Goal: Check status: Check status

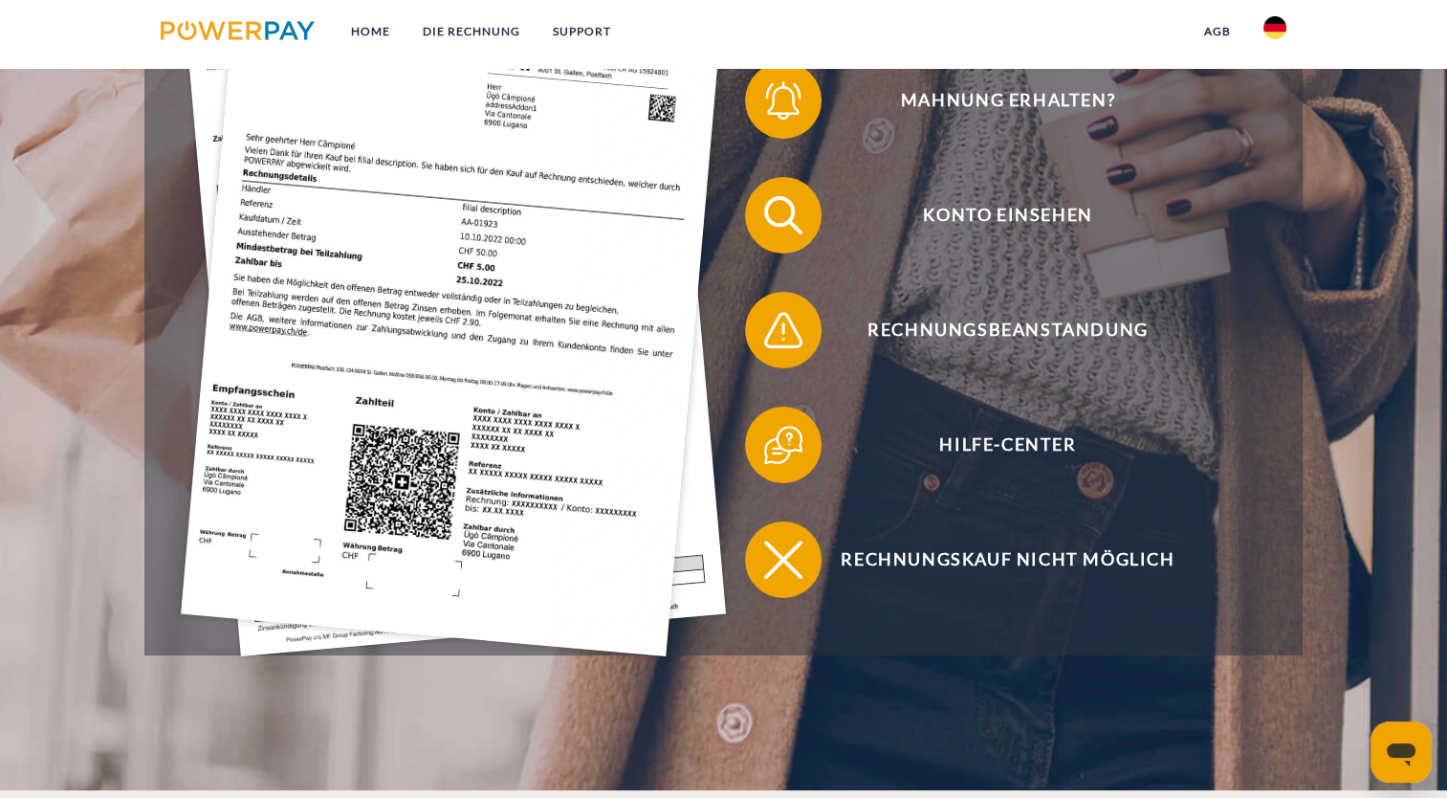
scroll to position [574, 0]
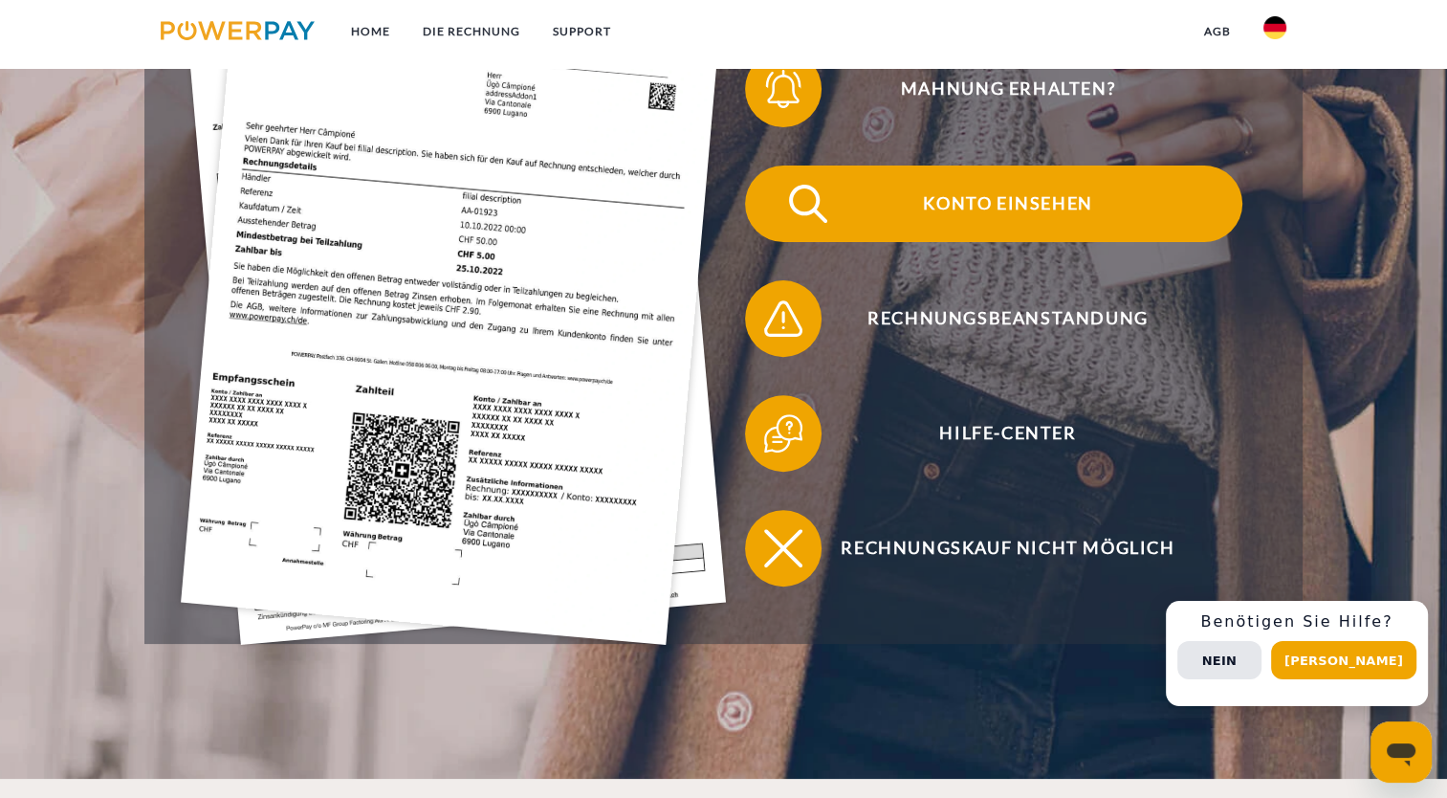
click at [1030, 197] on span "Konto einsehen" at bounding box center [1008, 204] width 469 height 77
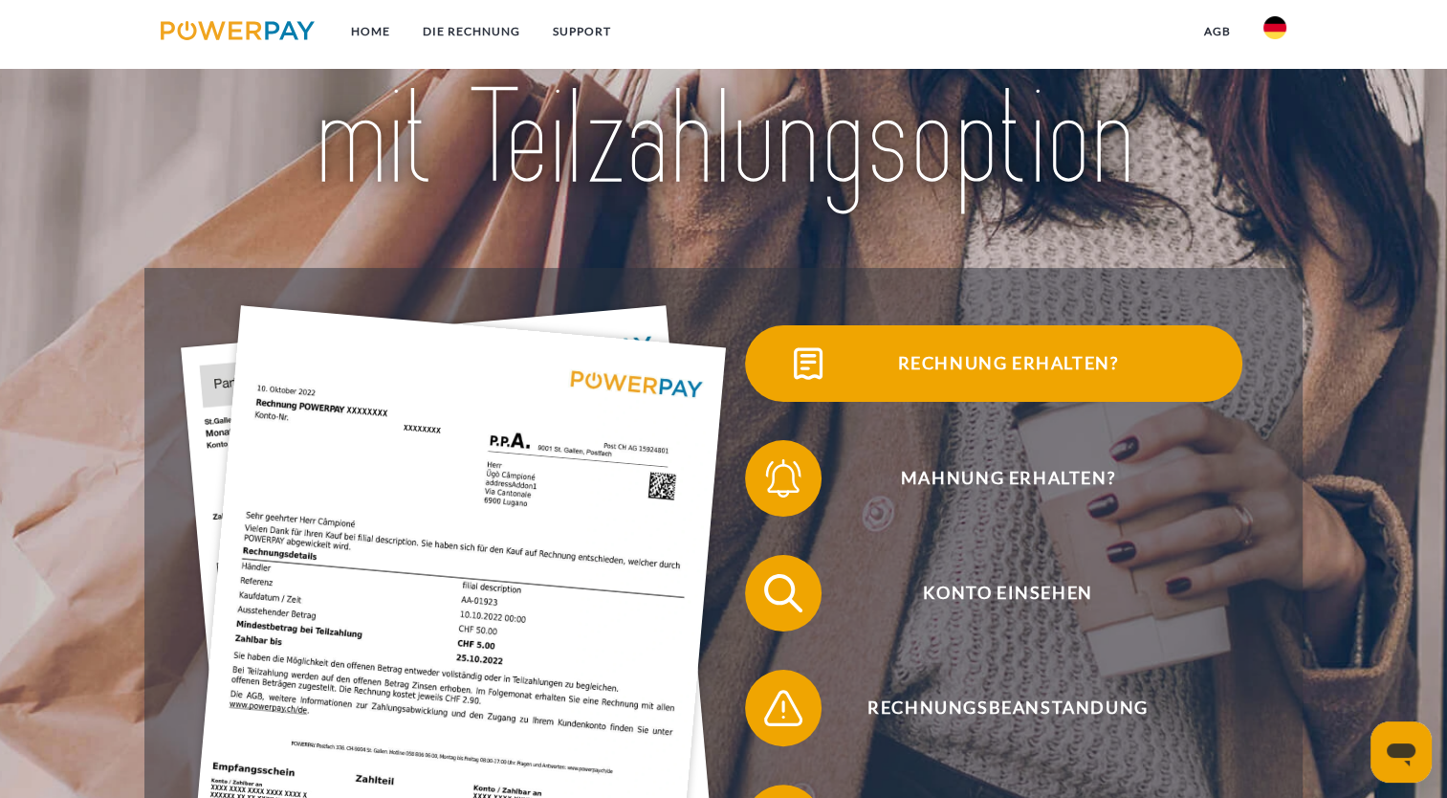
scroll to position [191, 0]
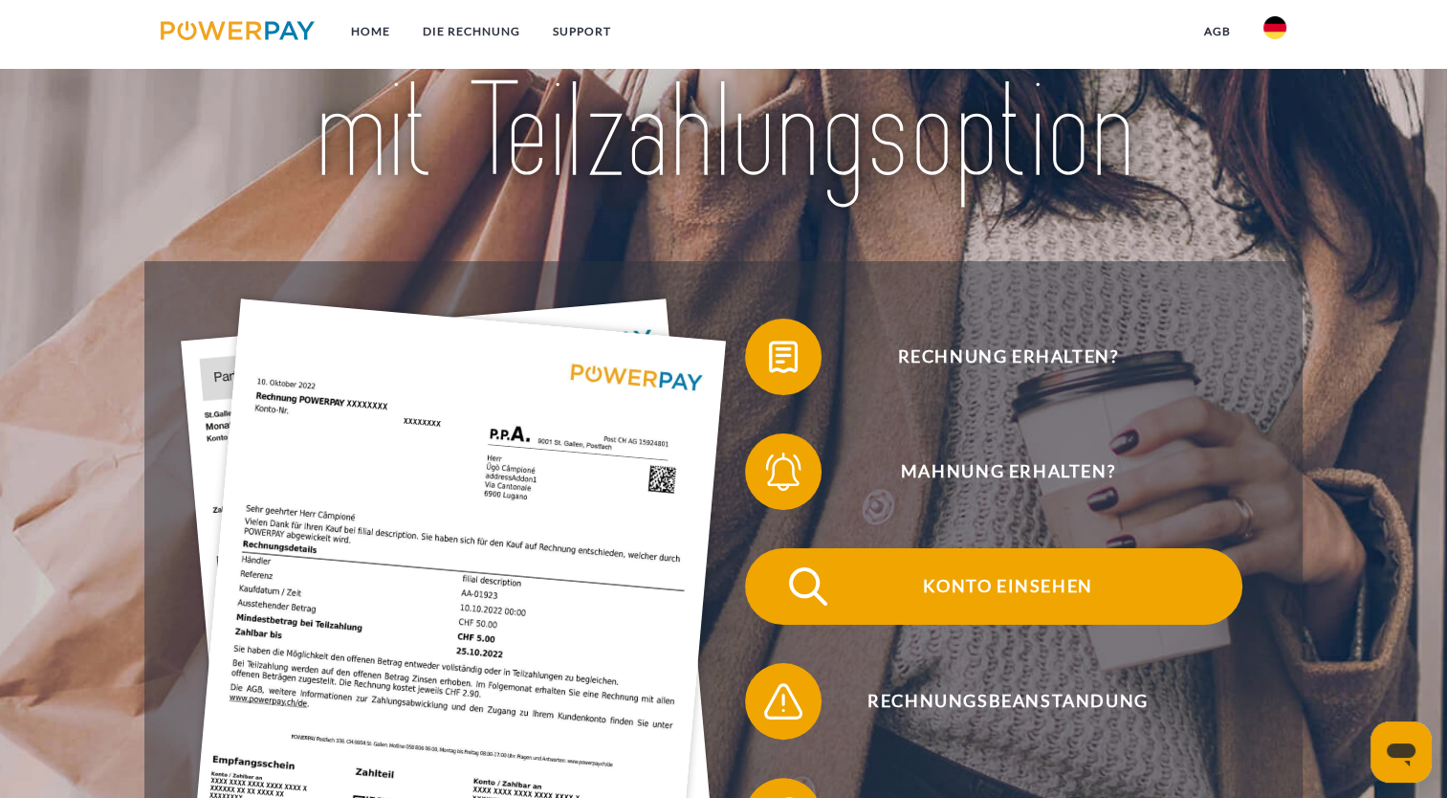
click at [996, 599] on span "Konto einsehen" at bounding box center [1008, 586] width 469 height 77
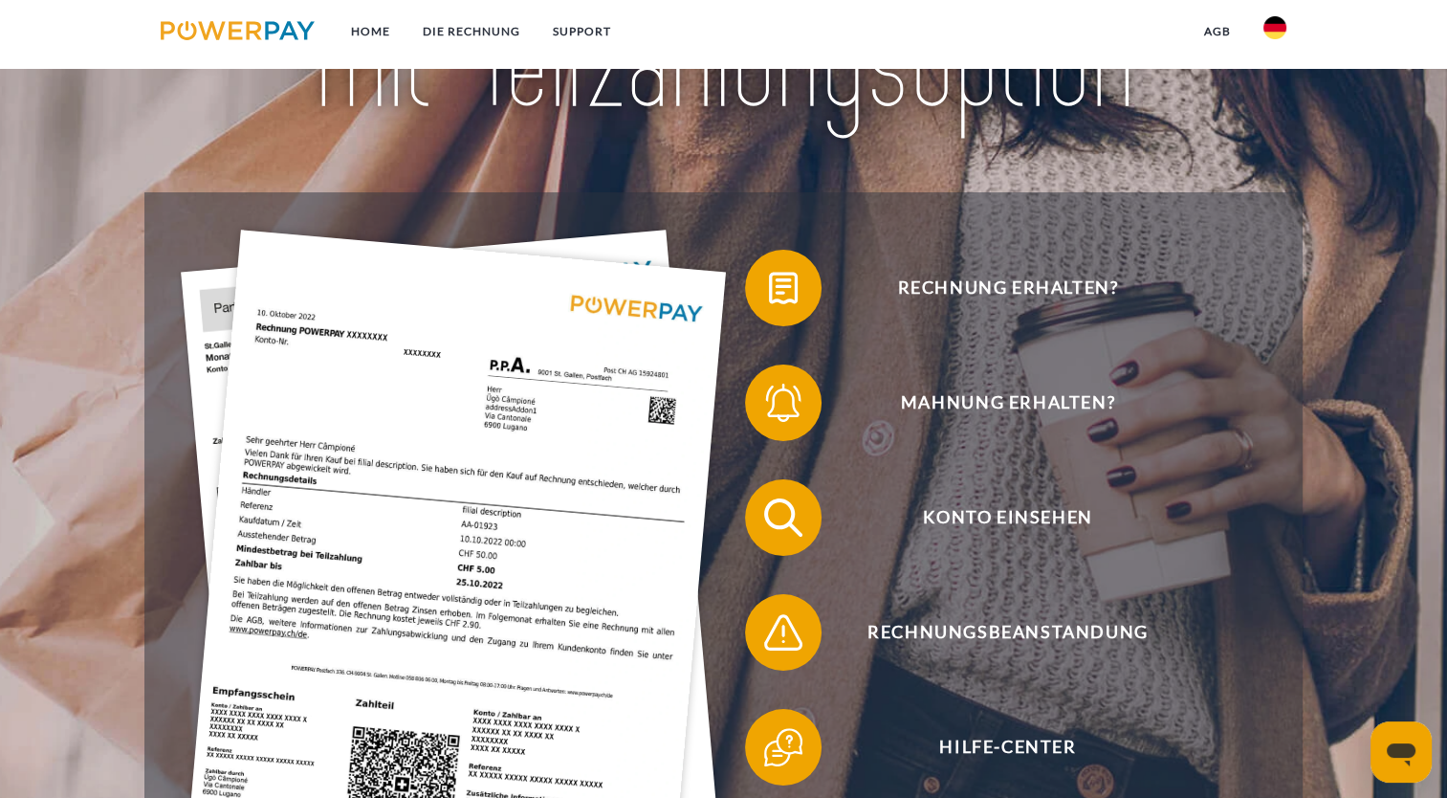
scroll to position [287, 0]
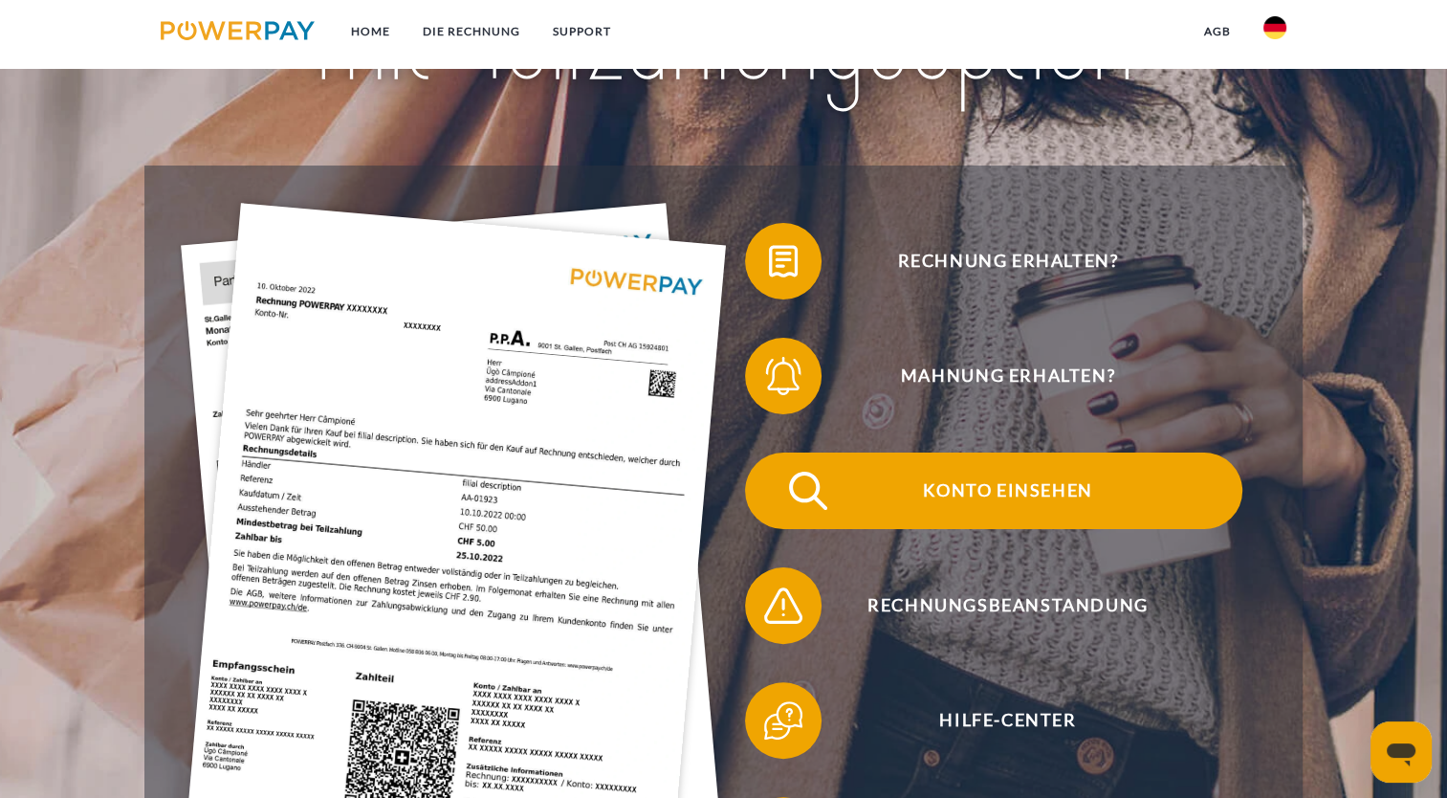
click at [1010, 502] on span "Konto einsehen" at bounding box center [1008, 491] width 469 height 77
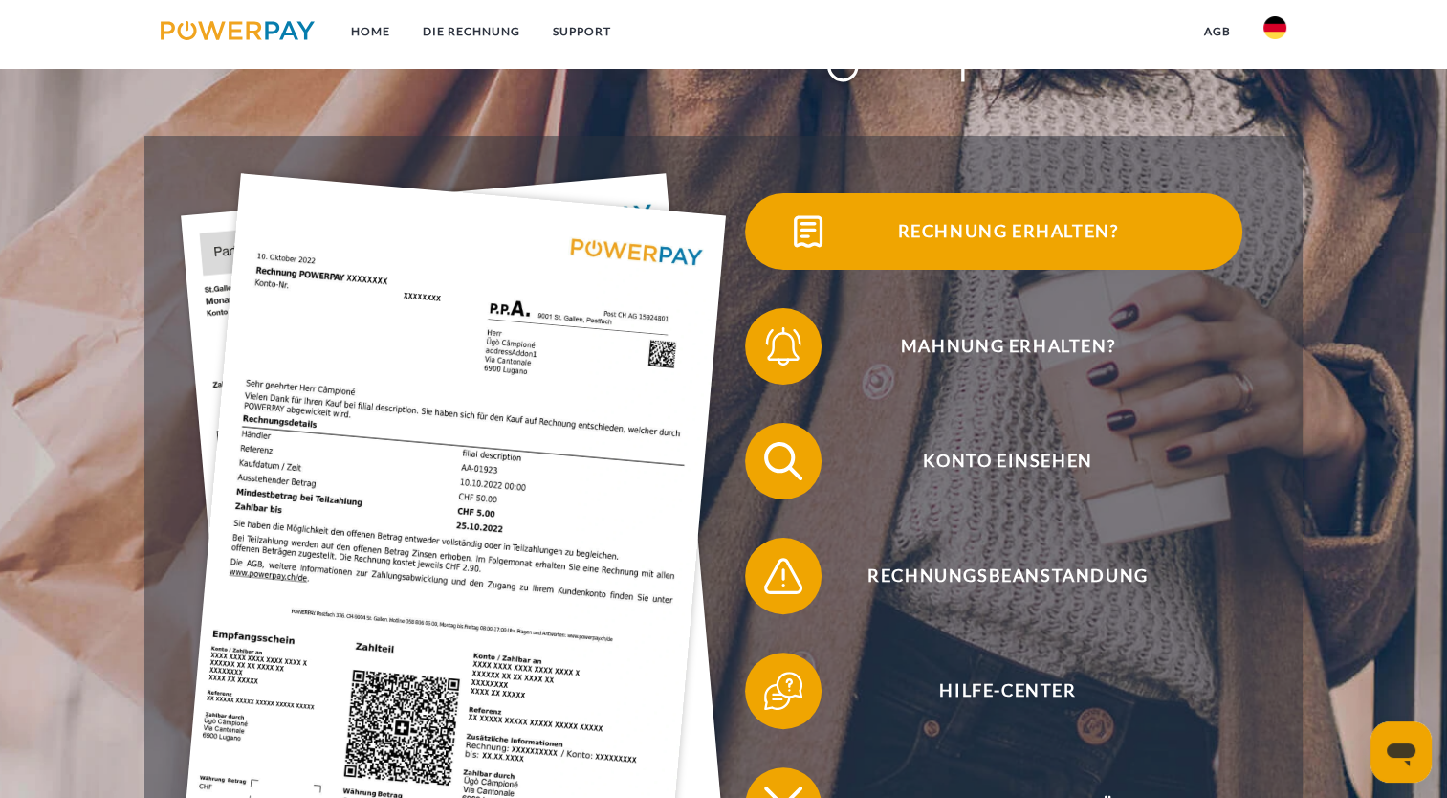
scroll to position [383, 0]
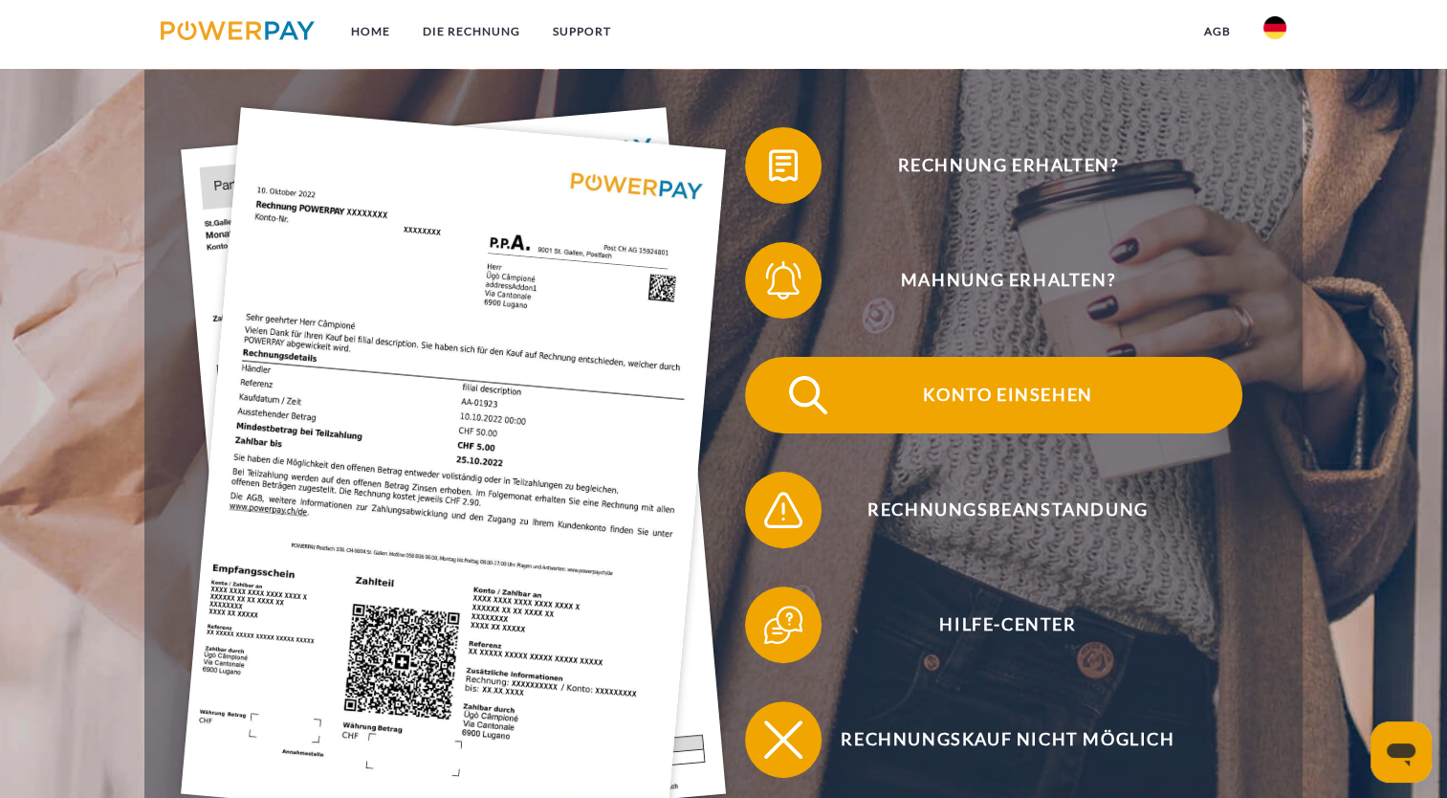
click at [1036, 408] on span "Konto einsehen" at bounding box center [1008, 395] width 469 height 77
